Goal: Transaction & Acquisition: Subscribe to service/newsletter

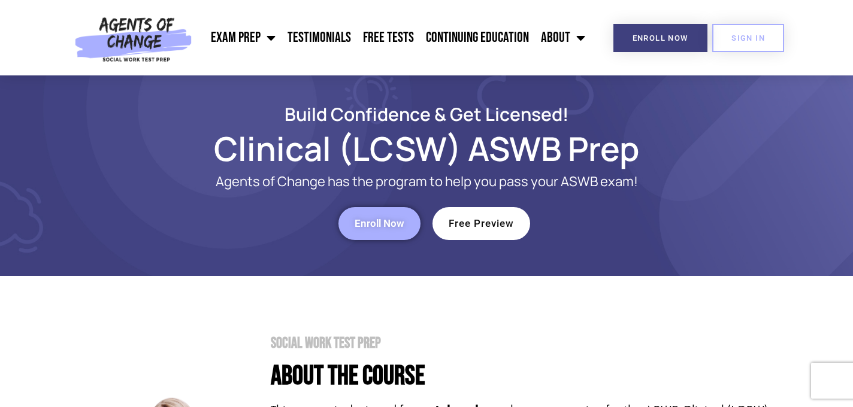
click at [376, 222] on span "Enroll Now" at bounding box center [380, 224] width 50 height 10
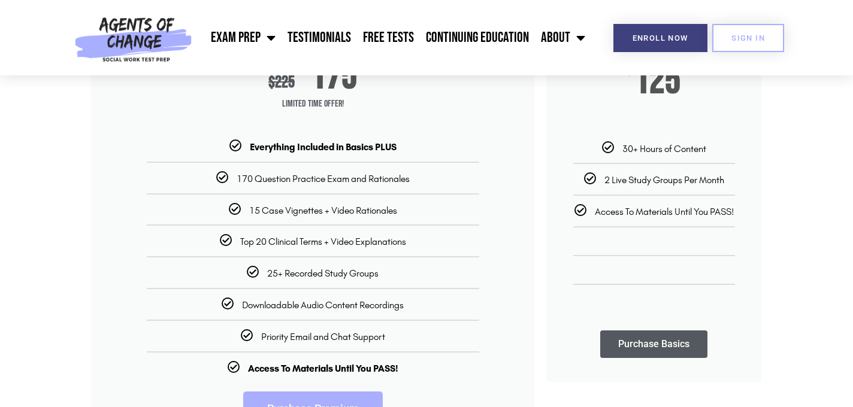
scroll to position [255, 0]
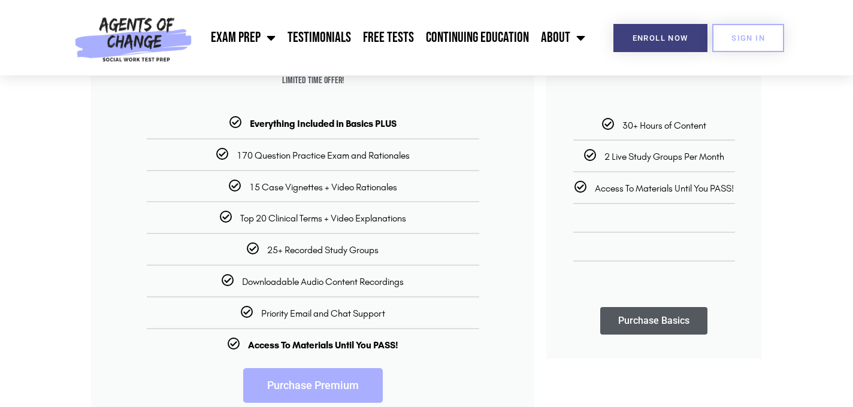
click at [339, 314] on span "Priority Email and Chat Support" at bounding box center [323, 313] width 124 height 11
drag, startPoint x: 320, startPoint y: 285, endPoint x: 372, endPoint y: 285, distance: 52.1
click at [372, 285] on span "Downloadable Audio Content Recordings" at bounding box center [323, 281] width 162 height 11
click at [373, 285] on span "Downloadable Audio Content Recordings" at bounding box center [323, 281] width 162 height 11
drag, startPoint x: 314, startPoint y: 249, endPoint x: 353, endPoint y: 250, distance: 39.6
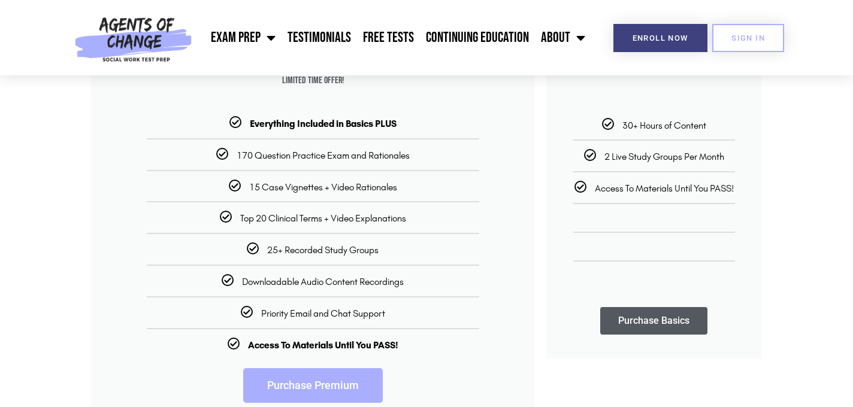
click at [353, 250] on span "25+ Recorded Study Groups" at bounding box center [322, 249] width 111 height 11
drag, startPoint x: 273, startPoint y: 222, endPoint x: 336, endPoint y: 224, distance: 62.9
click at [336, 224] on span "Top 20 Clinical Terms + Video Explanations" at bounding box center [323, 218] width 166 height 11
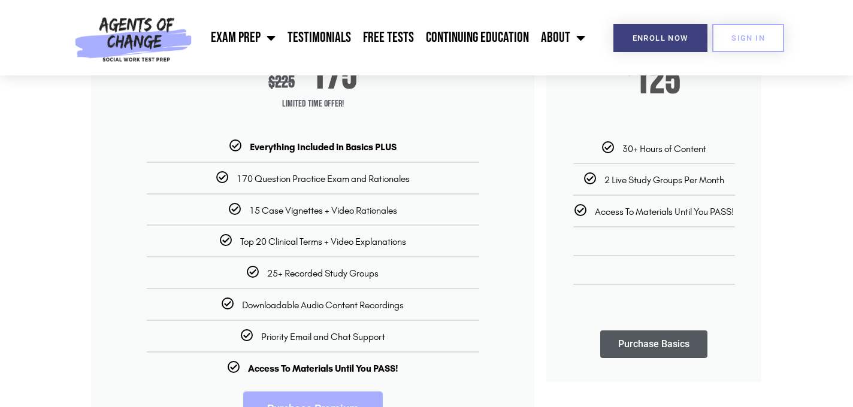
scroll to position [228, 0]
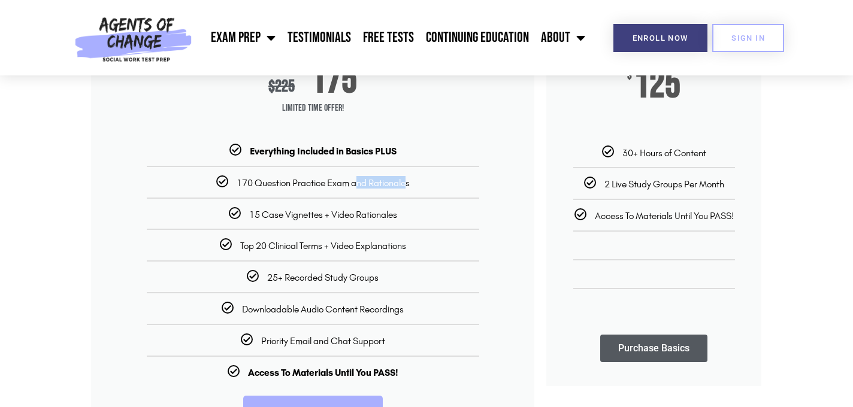
drag, startPoint x: 309, startPoint y: 186, endPoint x: 363, endPoint y: 187, distance: 53.9
click at [363, 187] on span "170 Question Practice Exam and Rationales" at bounding box center [323, 182] width 173 height 11
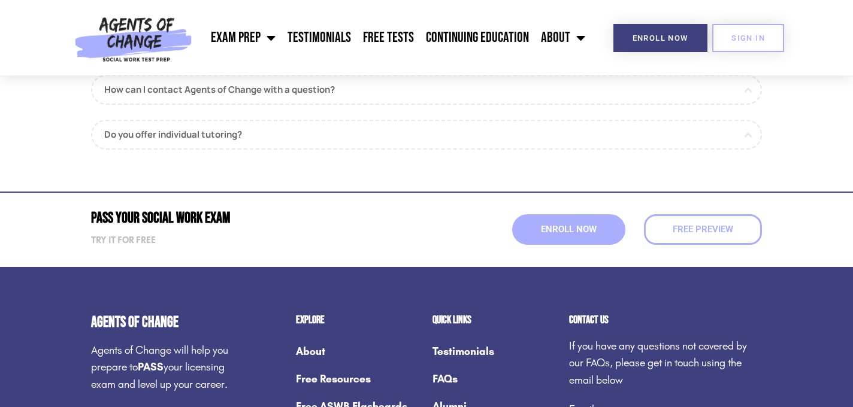
scroll to position [1539, 0]
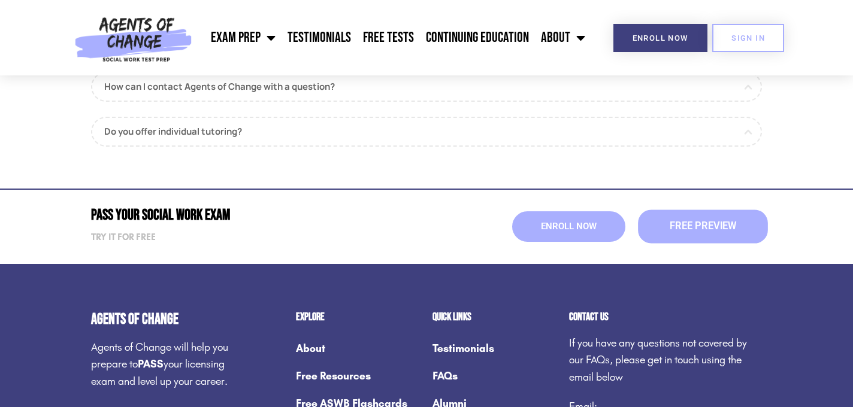
click at [702, 241] on link "Free Preview" at bounding box center [703, 227] width 130 height 34
